Goal: Information Seeking & Learning: Learn about a topic

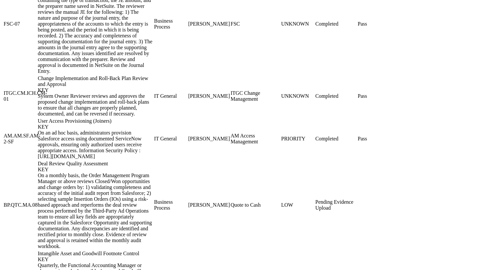
scroll to position [942, 0]
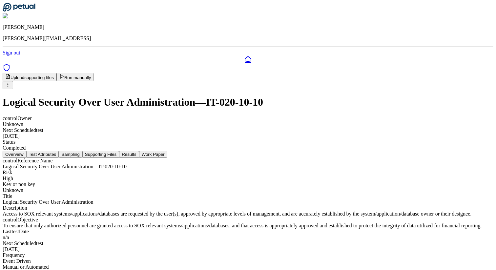
click at [82, 151] on button "Sampling" at bounding box center [71, 154] width 24 height 7
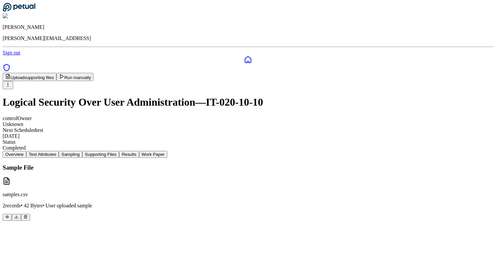
click at [59, 151] on button "Test Attributes" at bounding box center [42, 154] width 33 height 7
click at [82, 151] on button "Sampling" at bounding box center [71, 154] width 24 height 7
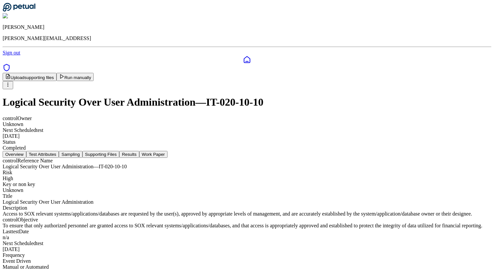
click at [26, 151] on button "Overview" at bounding box center [15, 154] width 24 height 7
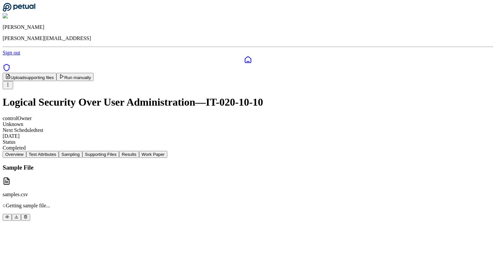
click at [82, 151] on button "Sampling" at bounding box center [71, 154] width 24 height 7
click at [119, 151] on button "Supporting Files" at bounding box center [100, 154] width 37 height 7
click at [139, 151] on button "Results" at bounding box center [129, 154] width 20 height 7
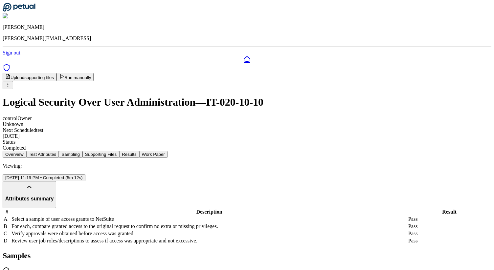
click at [119, 151] on button "Supporting Files" at bounding box center [100, 154] width 37 height 7
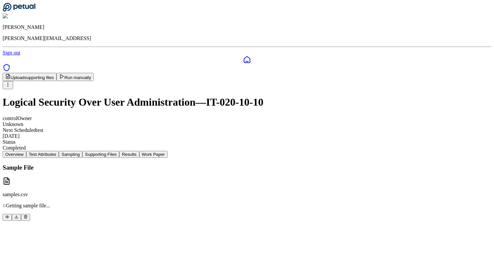
click at [82, 151] on button "Sampling" at bounding box center [71, 154] width 24 height 7
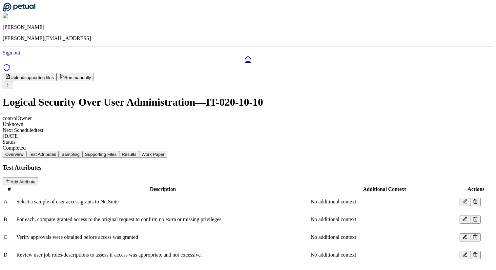
click at [59, 151] on button "Test Attributes" at bounding box center [42, 154] width 33 height 7
click at [82, 151] on button "Sampling" at bounding box center [71, 154] width 24 height 7
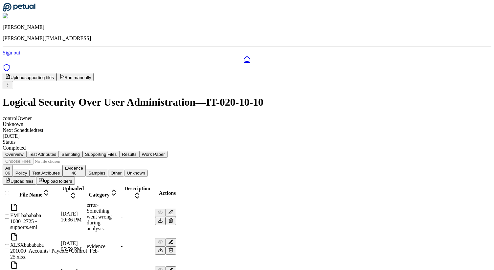
click at [119, 151] on button "Supporting Files" at bounding box center [100, 154] width 37 height 7
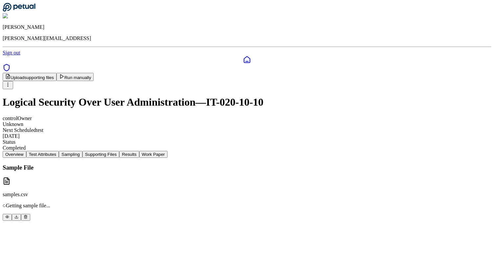
click at [82, 151] on button "Sampling" at bounding box center [71, 154] width 24 height 7
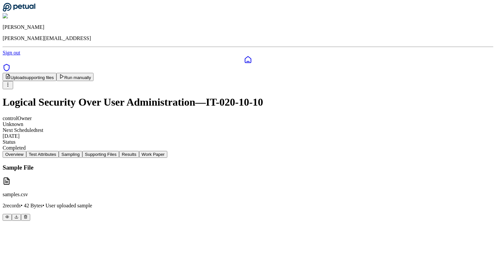
click at [119, 151] on button "Supporting Files" at bounding box center [100, 154] width 37 height 7
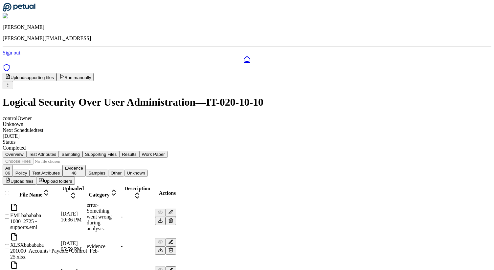
click at [9, 197] on div at bounding box center [6, 197] width 5 height 0
click at [139, 151] on button "Results" at bounding box center [129, 154] width 20 height 7
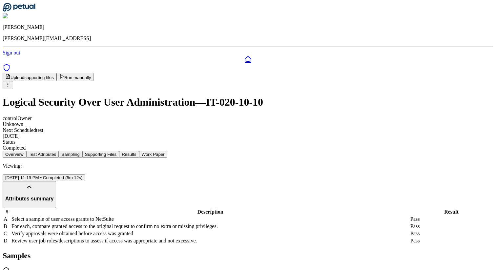
click at [82, 151] on button "Sampling" at bounding box center [71, 154] width 24 height 7
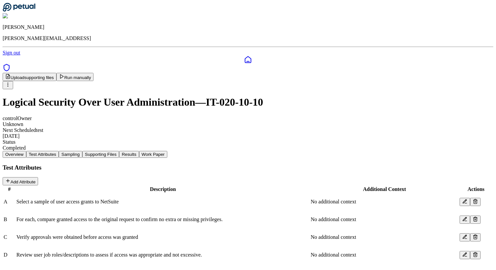
click at [59, 151] on button "Test Attributes" at bounding box center [42, 154] width 33 height 7
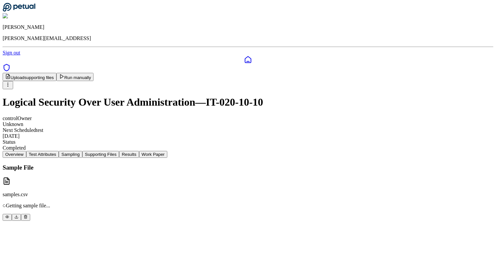
click at [82, 151] on button "Sampling" at bounding box center [71, 154] width 24 height 7
click at [59, 151] on button "Test Attributes" at bounding box center [42, 154] width 33 height 7
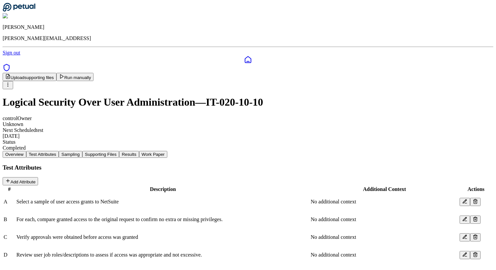
click at [119, 151] on button "Supporting Files" at bounding box center [100, 154] width 37 height 7
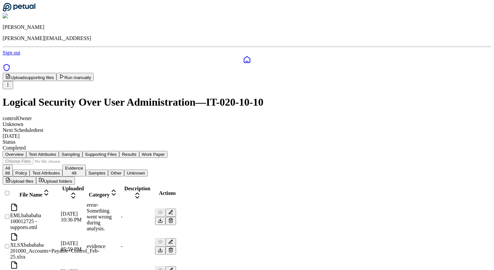
click at [250, 151] on div "Overview Test Attributes Sampling Supporting Files Results Work Paper" at bounding box center [247, 154] width 488 height 7
click at [139, 151] on button "Results" at bounding box center [129, 154] width 20 height 7
click at [119, 151] on button "Supporting Files" at bounding box center [100, 154] width 37 height 7
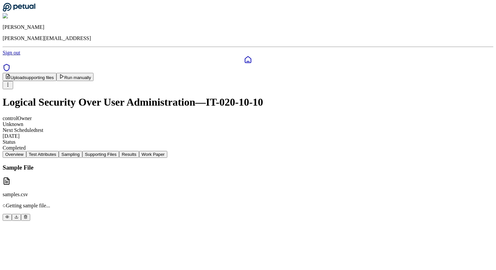
click at [82, 151] on button "Sampling" at bounding box center [71, 154] width 24 height 7
click at [59, 151] on button "Test Attributes" at bounding box center [42, 154] width 33 height 7
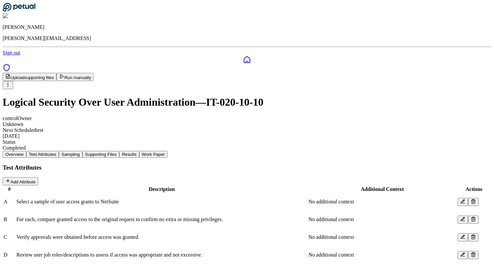
click at [26, 151] on button "Overview" at bounding box center [15, 154] width 24 height 7
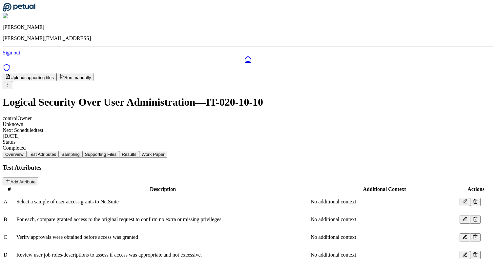
click at [59, 151] on button "Test Attributes" at bounding box center [42, 154] width 33 height 7
click at [82, 151] on button "Sampling" at bounding box center [71, 154] width 24 height 7
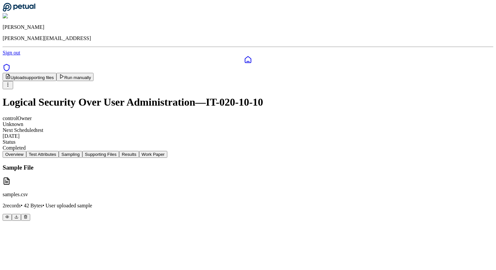
click at [119, 151] on button "Supporting Files" at bounding box center [100, 154] width 37 height 7
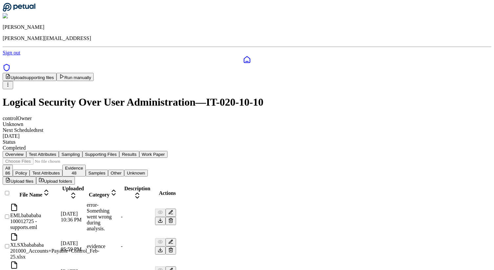
click at [9, 197] on div at bounding box center [6, 197] width 5 height 0
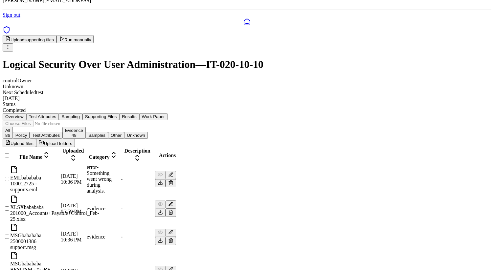
scroll to position [47, 0]
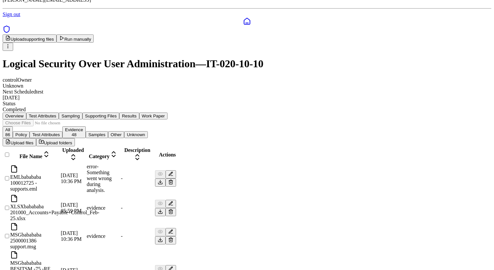
click at [9, 158] on div at bounding box center [6, 158] width 5 height 0
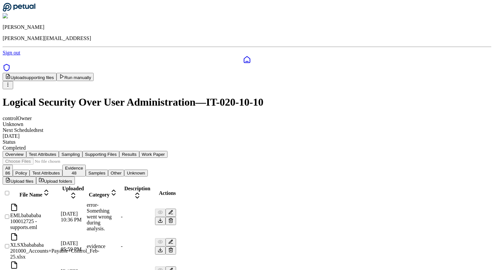
click at [9, 197] on div at bounding box center [6, 197] width 5 height 0
click at [11, 192] on icon at bounding box center [8, 196] width 8 height 8
